Goal: Task Accomplishment & Management: Manage account settings

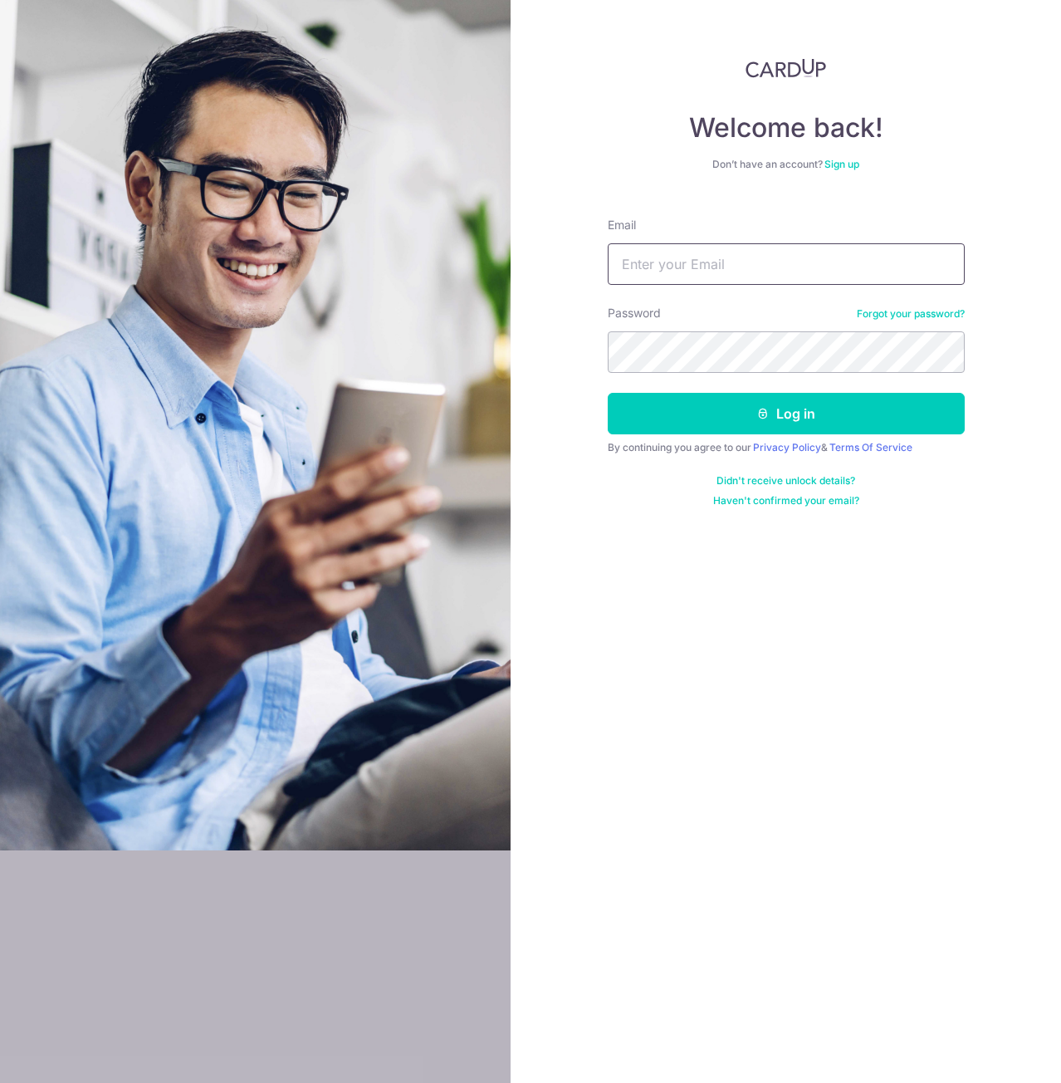
click at [649, 262] on input "Email" at bounding box center [786, 264] width 357 height 42
type input "[EMAIL_ADDRESS][DOMAIN_NAME]"
click at [608, 393] on button "Log in" at bounding box center [786, 414] width 357 height 42
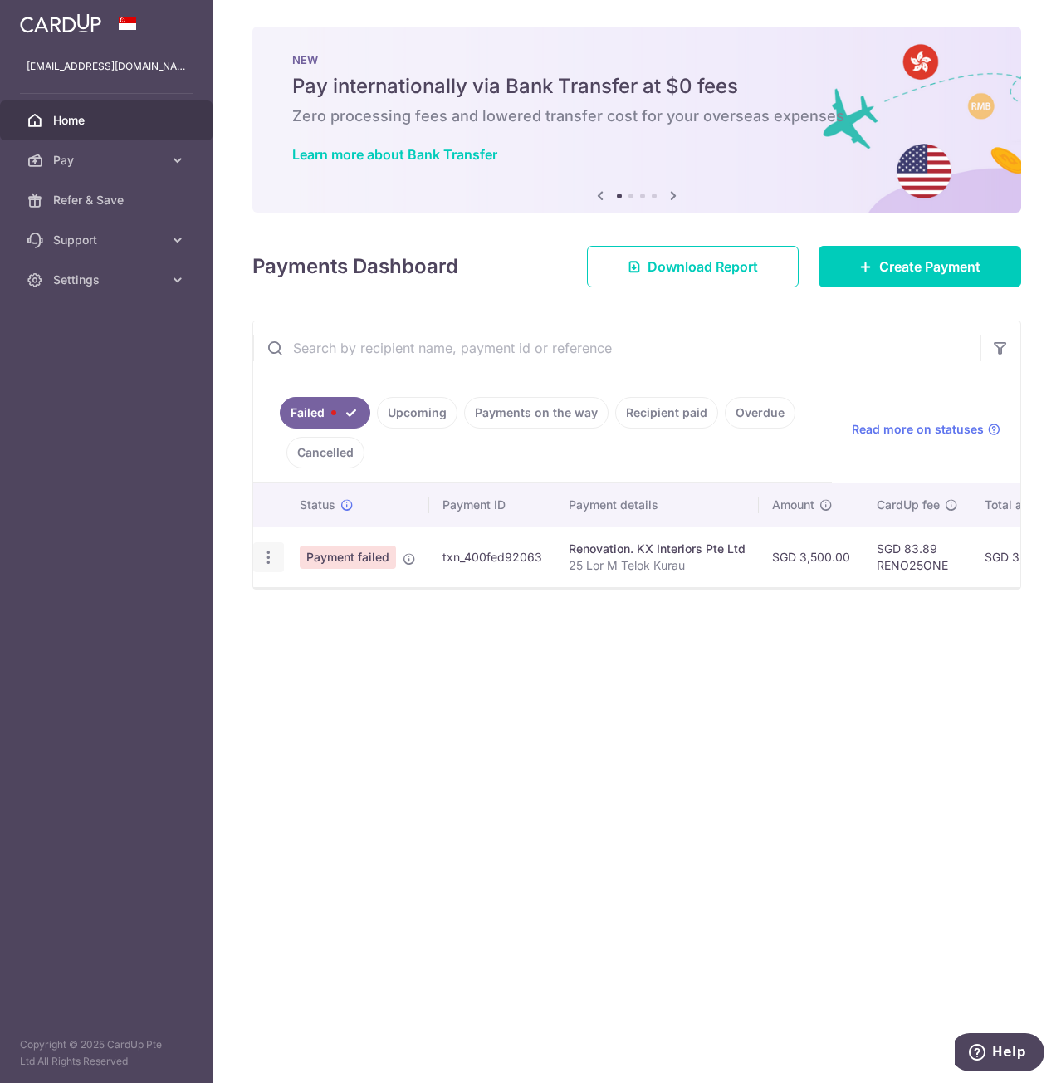
click at [258, 554] on div "Update payment Upload doc" at bounding box center [268, 557] width 31 height 31
click at [267, 555] on icon "button" at bounding box center [268, 557] width 17 height 17
click at [600, 864] on div "× Pause Schedule Pause all future payments in this series Pause just this one p…" at bounding box center [637, 541] width 849 height 1083
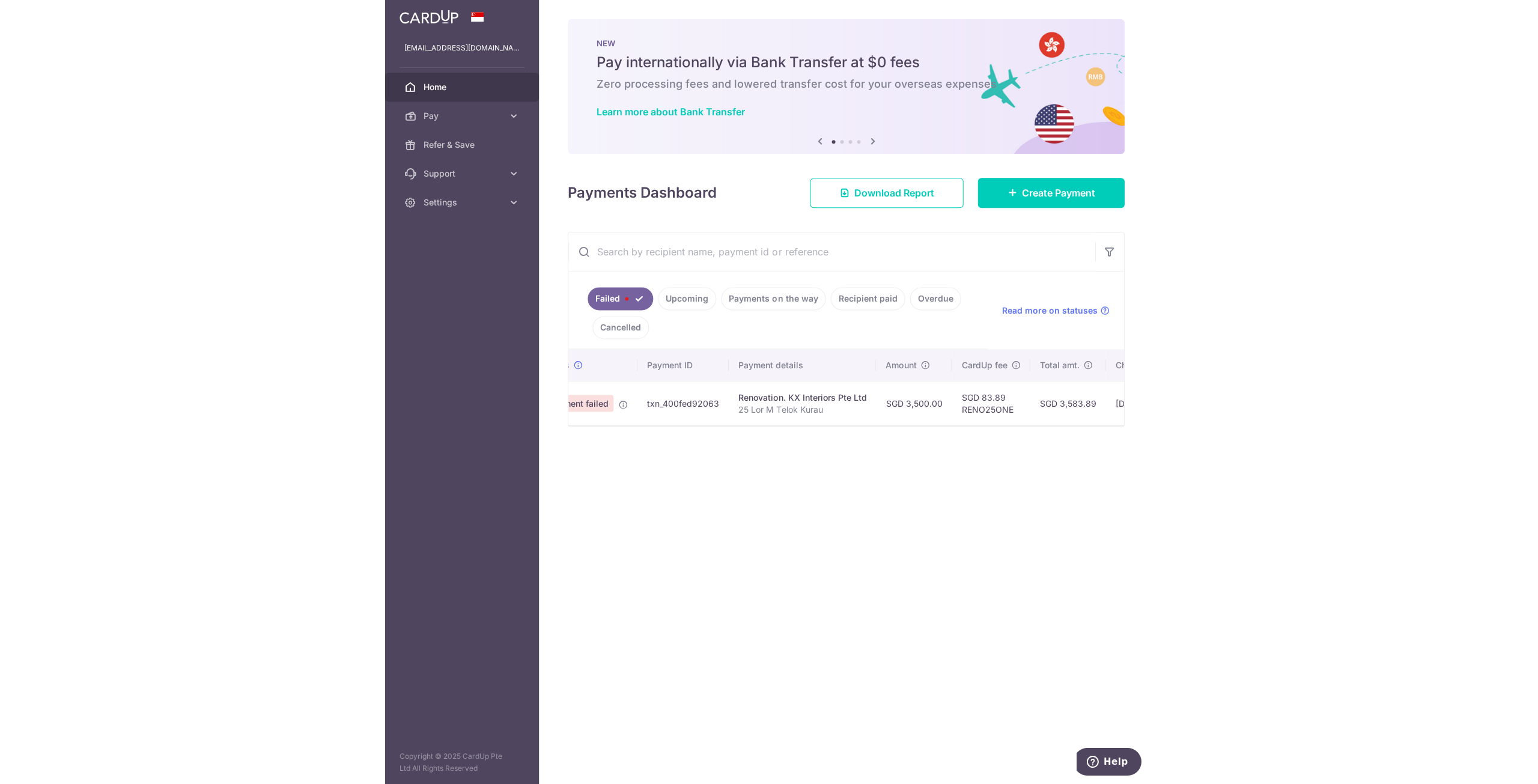
scroll to position [0, 273]
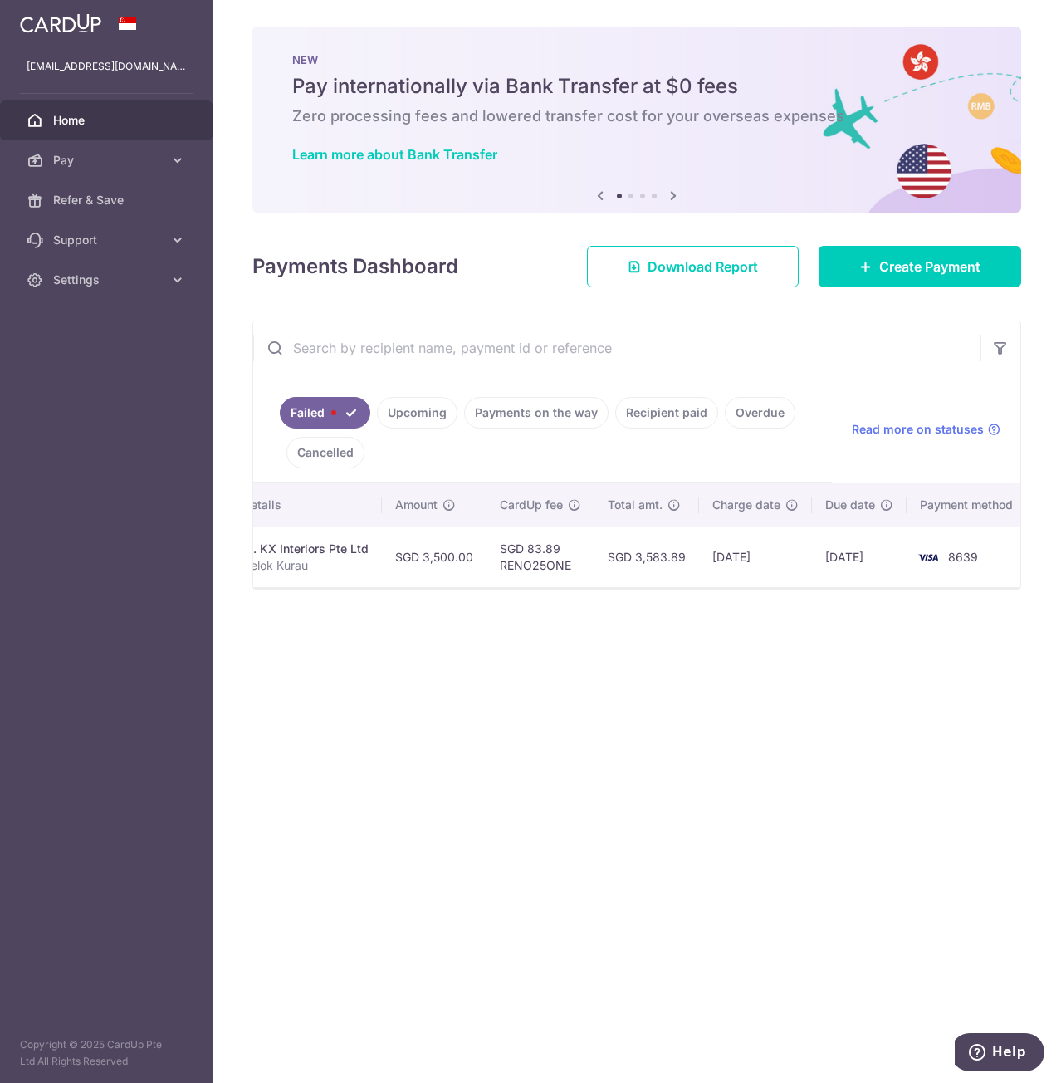
click at [416, 403] on link "Upcoming" at bounding box center [417, 413] width 81 height 32
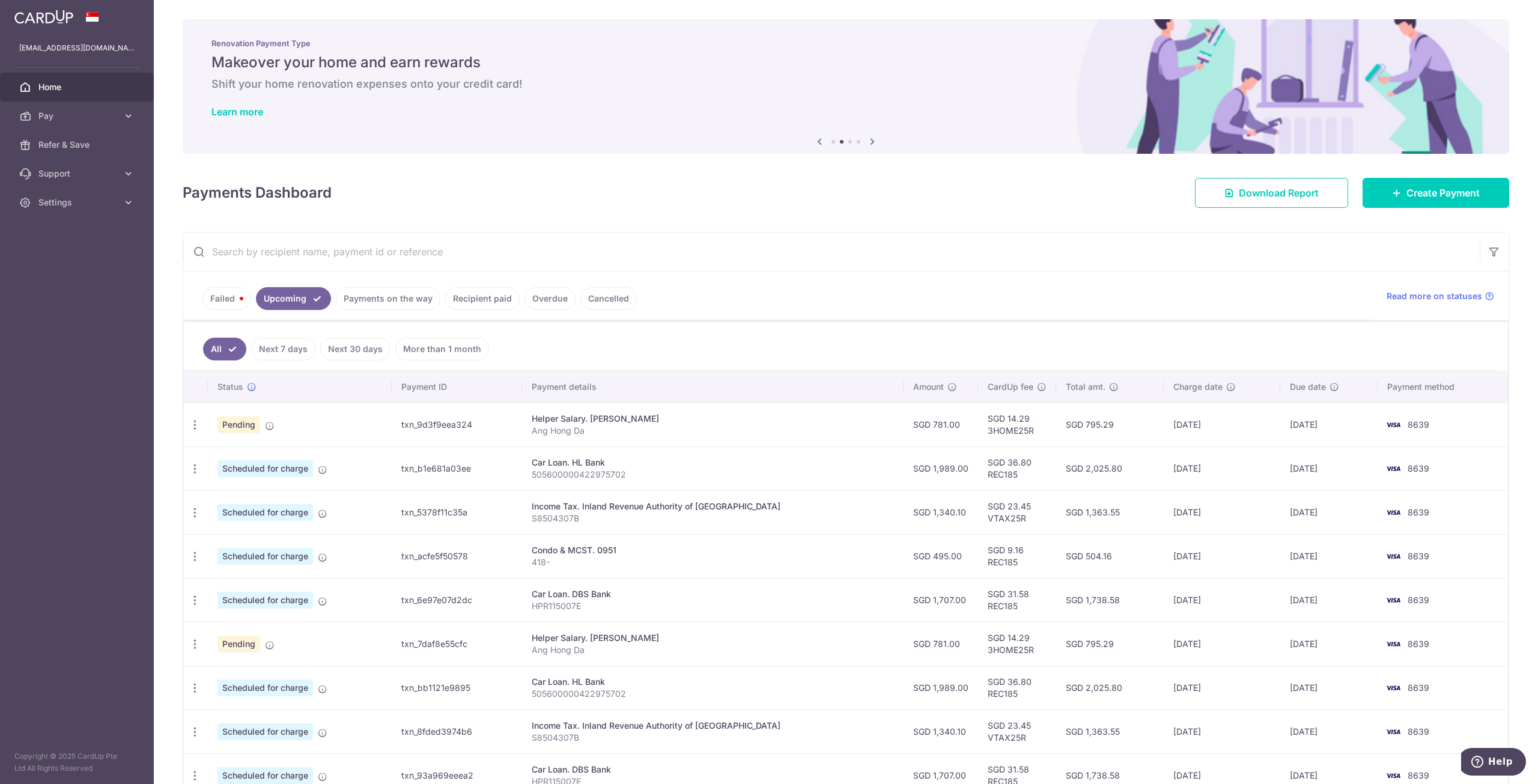
click at [404, 303] on link "Payments on the way" at bounding box center [388, 299] width 104 height 23
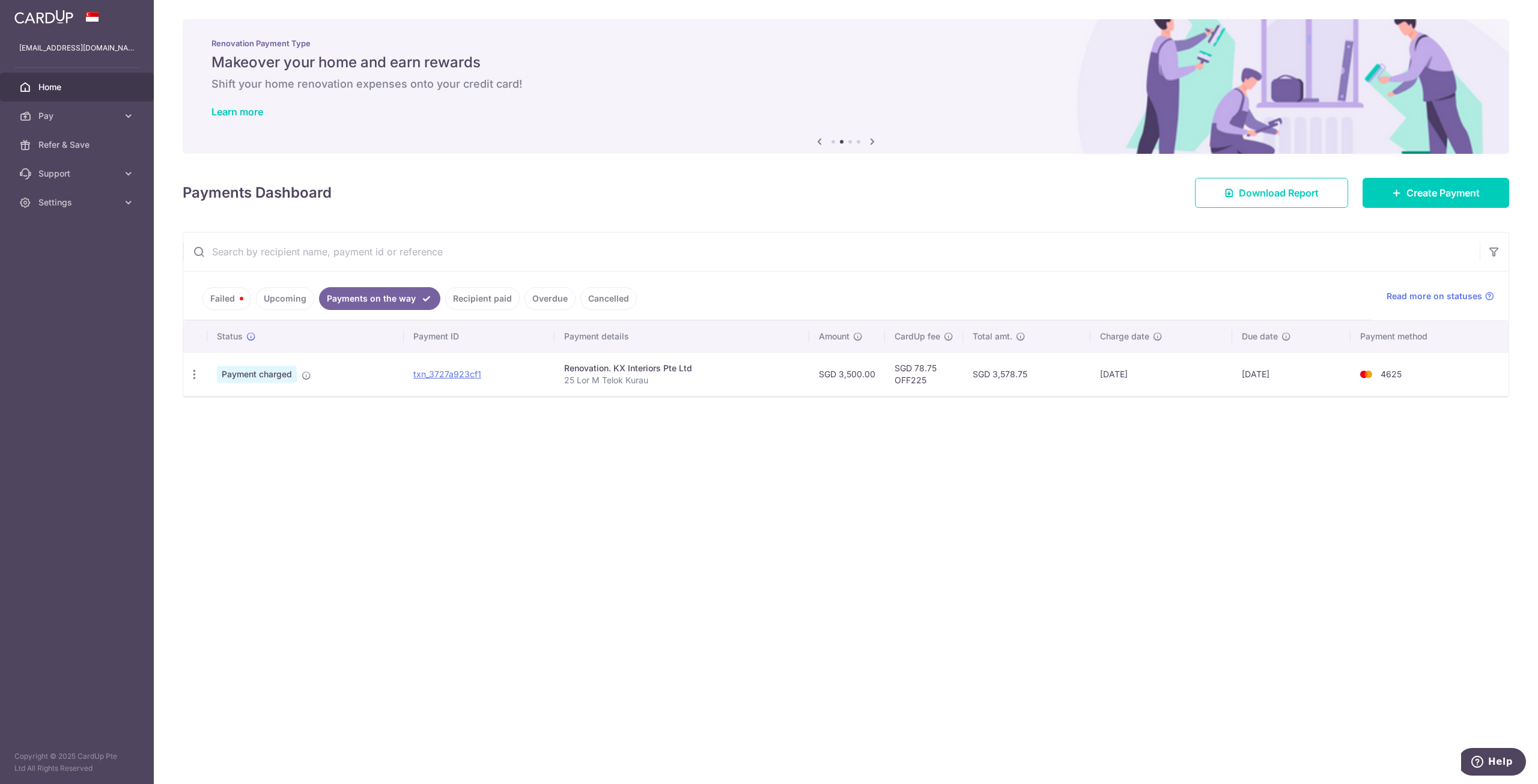
click at [480, 297] on link "Recipient paid" at bounding box center [482, 299] width 75 height 23
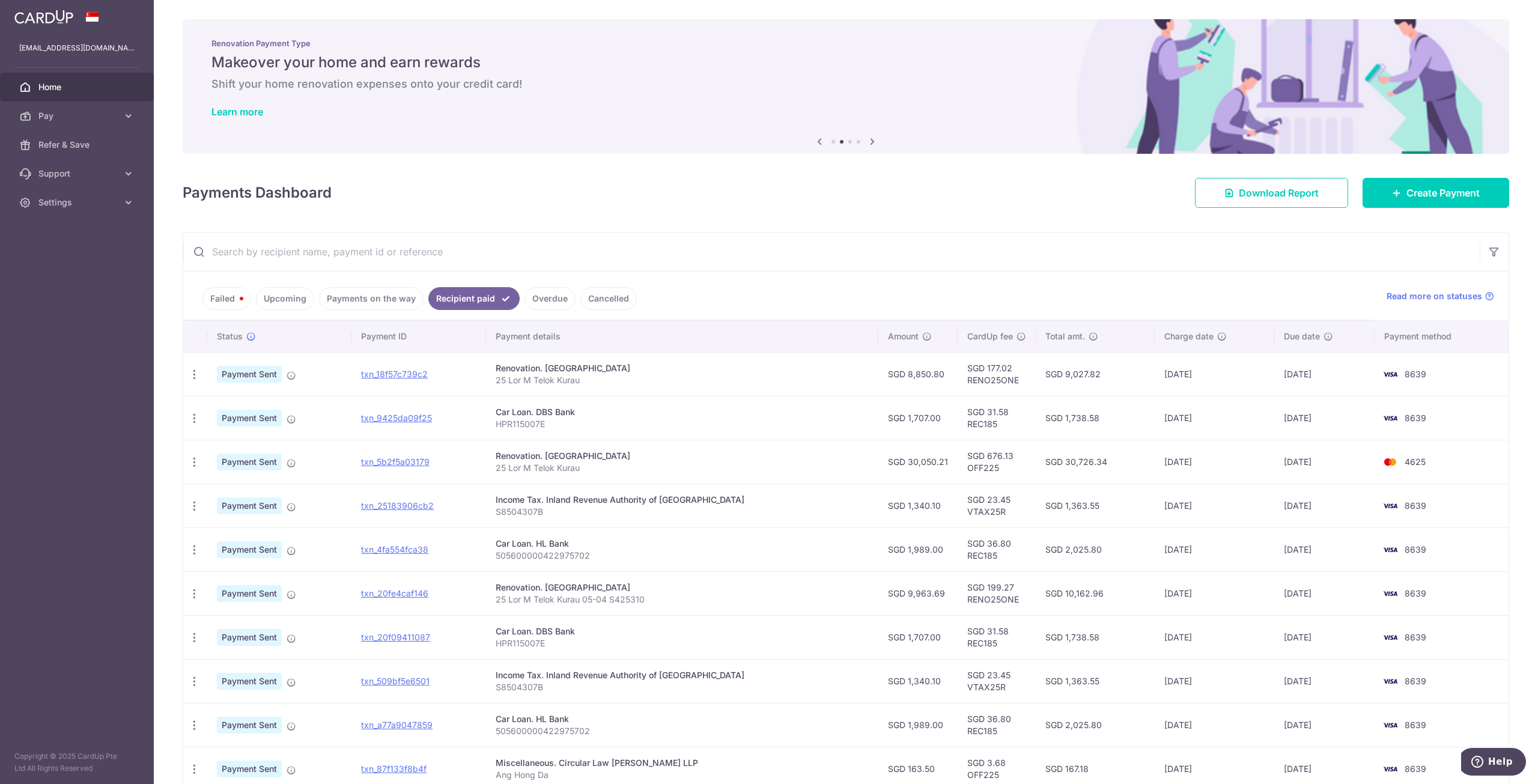
click at [548, 298] on link "Overdue" at bounding box center [550, 299] width 51 height 23
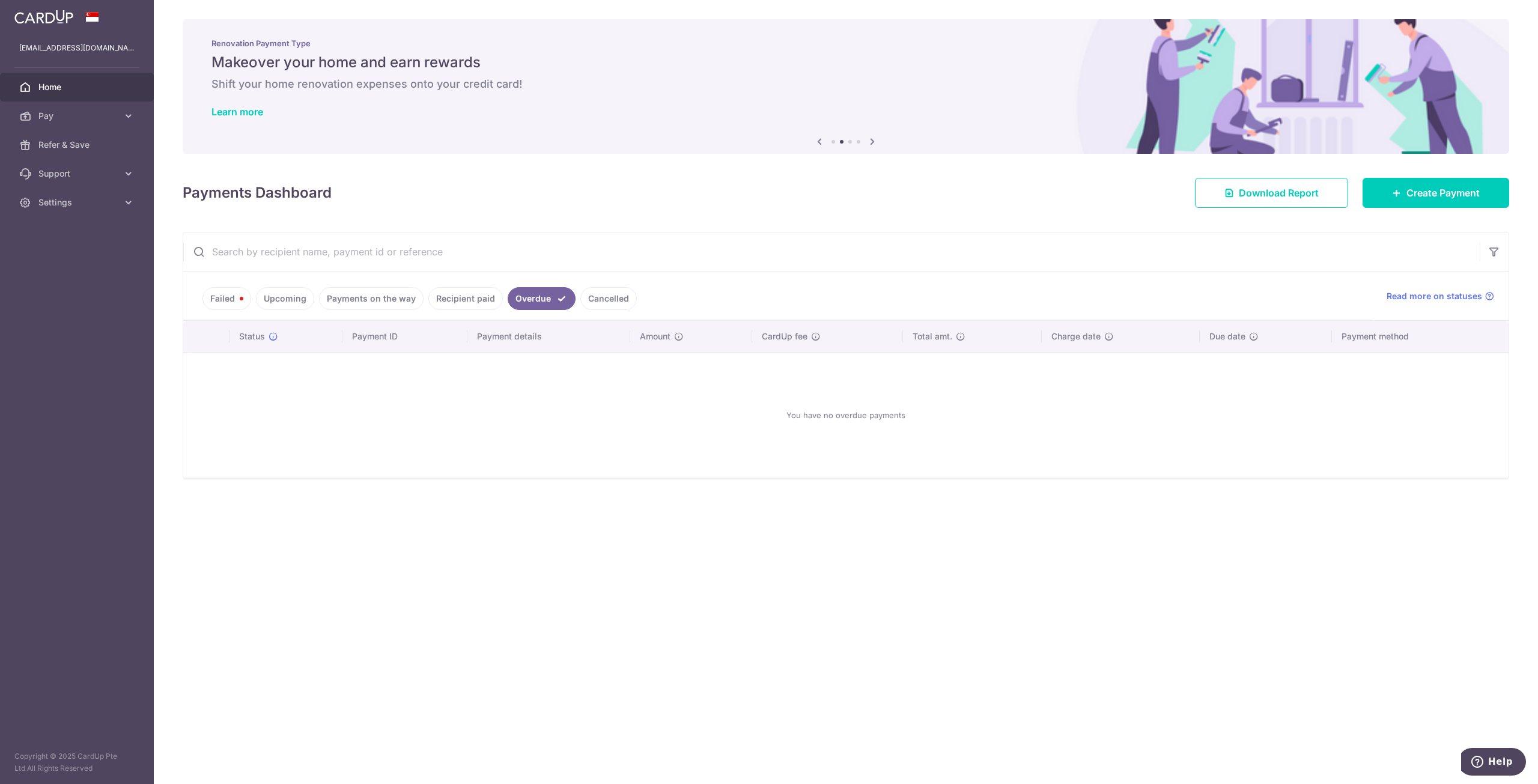
click at [592, 298] on link "Cancelled" at bounding box center [608, 299] width 56 height 23
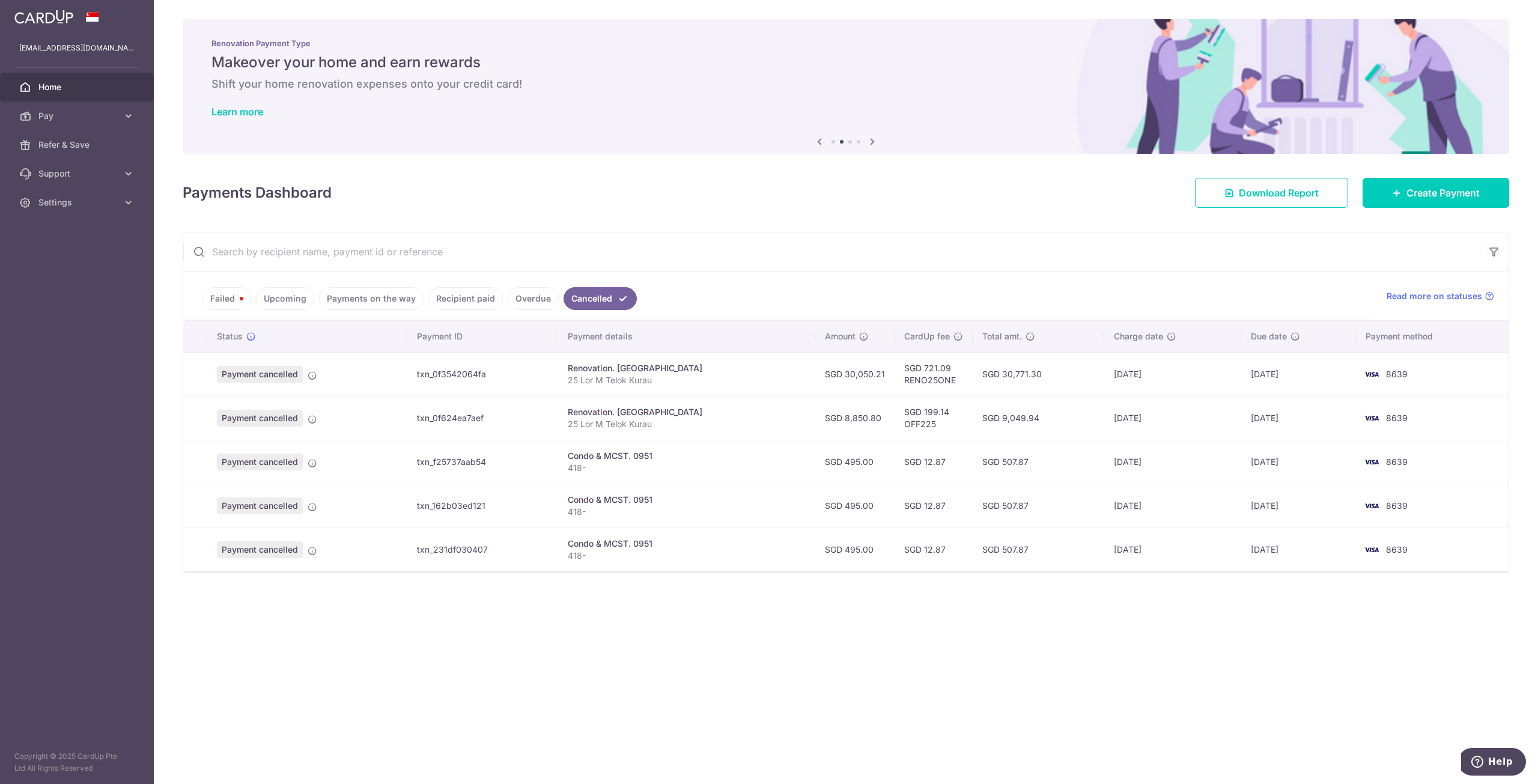
click at [284, 299] on link "Upcoming" at bounding box center [285, 299] width 59 height 23
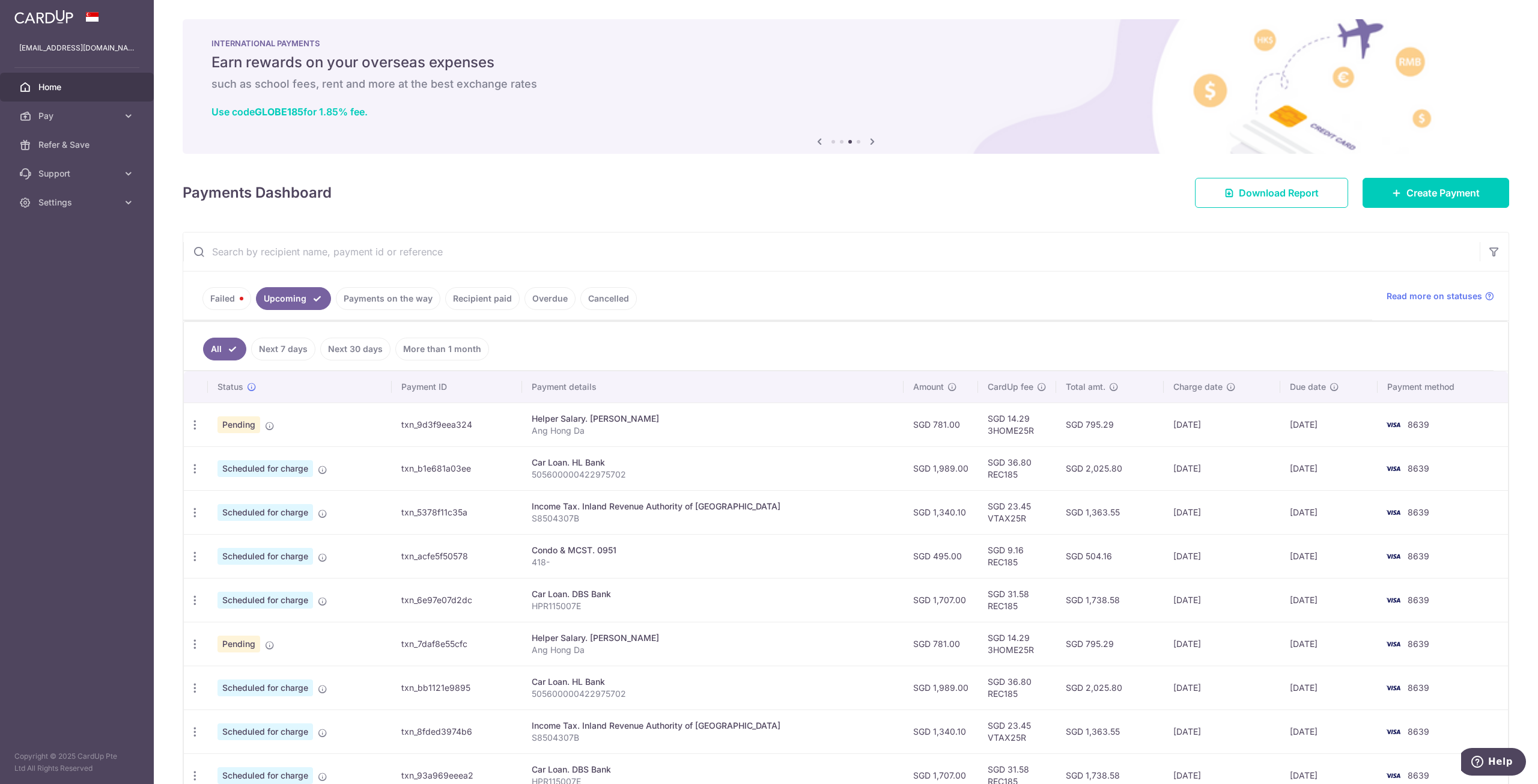
click at [220, 299] on link "Failed" at bounding box center [226, 299] width 48 height 23
